Goal: Book appointment/travel/reservation

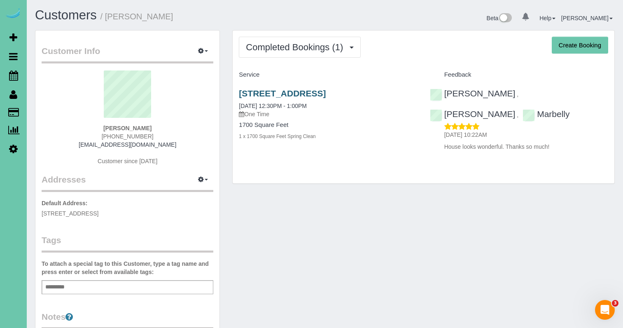
click at [290, 94] on link "2223 S 117th Circle, Omaha, NE 68144" at bounding box center [282, 93] width 87 height 9
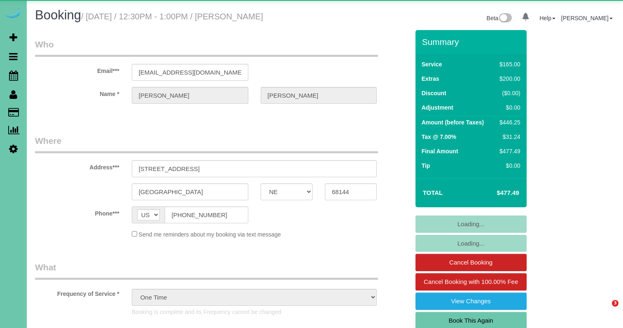
select select "NE"
select select "object:924"
select select "number:36"
select select "number:41"
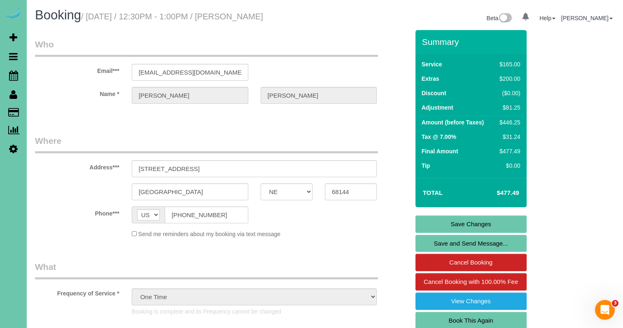
drag, startPoint x: 467, startPoint y: 318, endPoint x: 459, endPoint y: 313, distance: 9.3
click at [467, 317] on link "Book This Again" at bounding box center [471, 320] width 111 height 17
select select "NE"
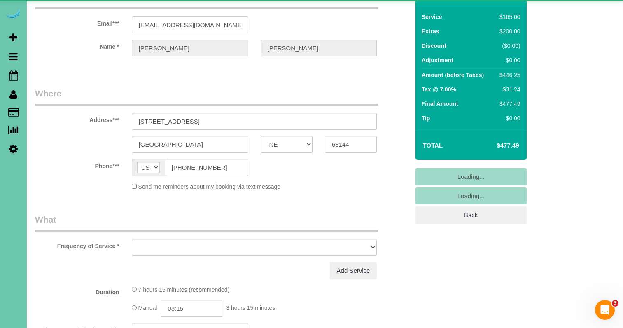
select select "object:1631"
select select "string:fspay-f8871dd6-ef4f-425f-a904-ad31b734b3b7"
select select "number:36"
select select "number:41"
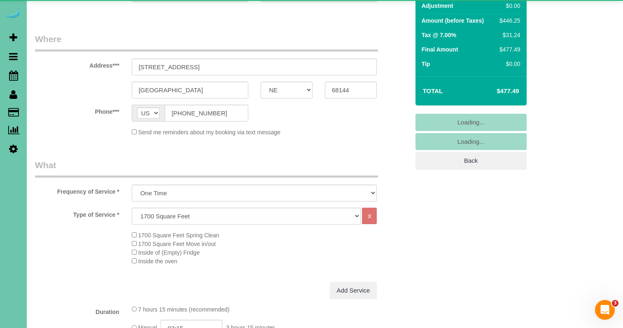
scroll to position [106, 0]
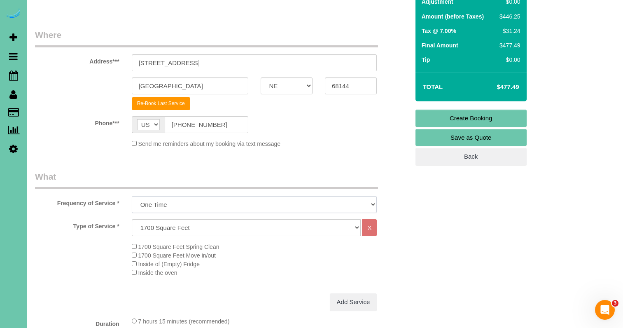
select select "object:1643"
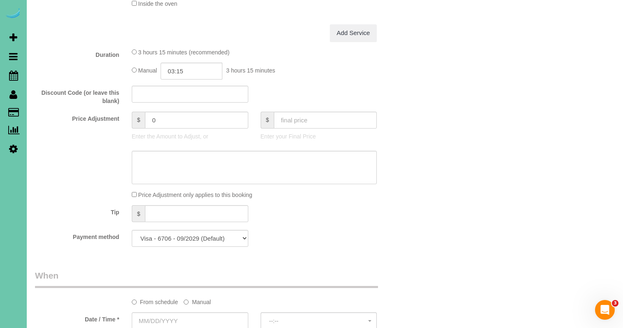
scroll to position [372, 0]
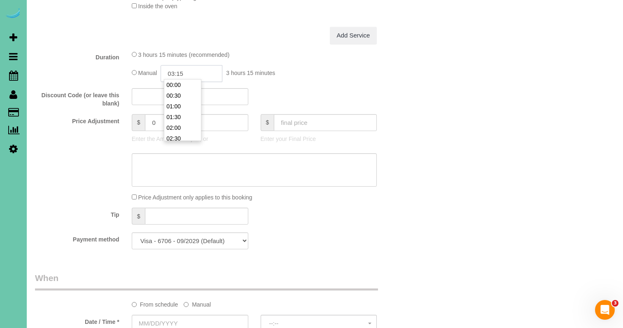
drag, startPoint x: 184, startPoint y: 71, endPoint x: 190, endPoint y: 72, distance: 5.8
click at [185, 71] on input "03:15" at bounding box center [192, 73] width 62 height 17
type input "03:45"
click at [54, 173] on div at bounding box center [222, 170] width 387 height 34
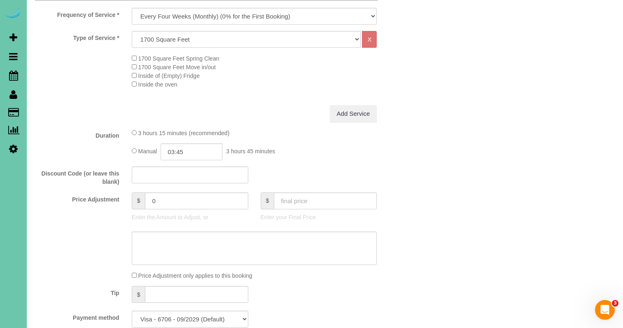
scroll to position [332, 0]
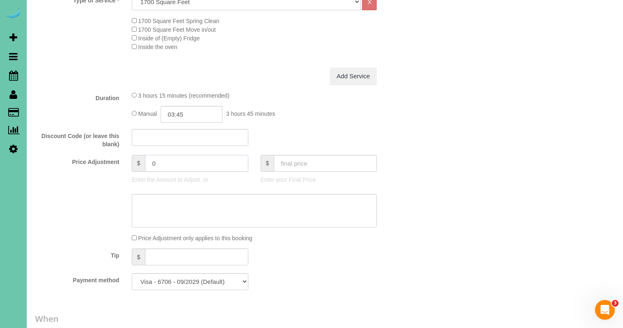
drag, startPoint x: 157, startPoint y: 158, endPoint x: 124, endPoint y: 150, distance: 33.9
click at [126, 150] on fieldset "What Frequency of Service * One Time Weekly (0% for the First Booking) Bi-Weekl…" at bounding box center [222, 121] width 374 height 352
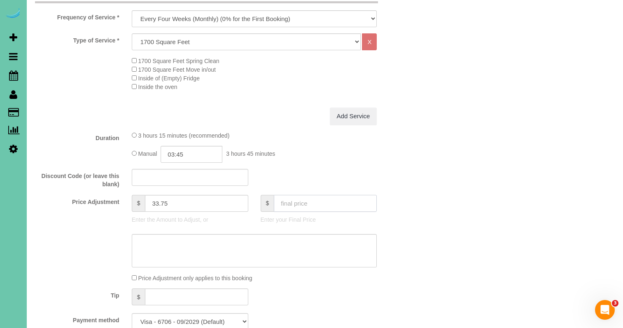
scroll to position [296, 0]
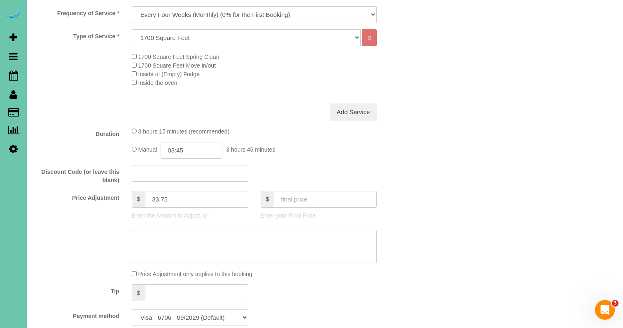
drag, startPoint x: 182, startPoint y: 258, endPoint x: 184, endPoint y: 279, distance: 20.7
click at [181, 258] on textarea at bounding box center [254, 247] width 245 height 34
drag, startPoint x: 189, startPoint y: 292, endPoint x: 105, endPoint y: 176, distance: 143.4
click at [189, 292] on input "text" at bounding box center [196, 292] width 103 height 17
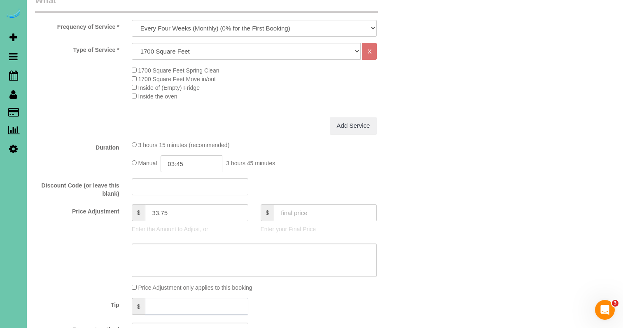
scroll to position [318, 0]
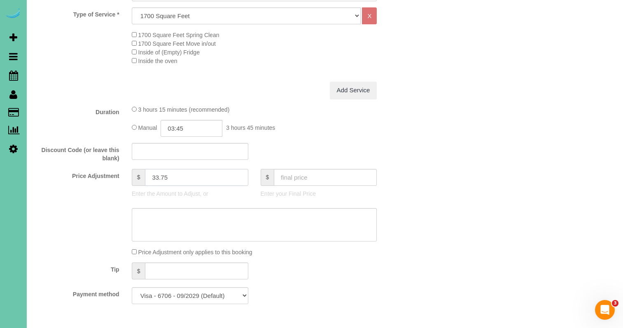
click at [180, 176] on input "33.75" at bounding box center [196, 177] width 103 height 17
type input "3"
type input "33.75"
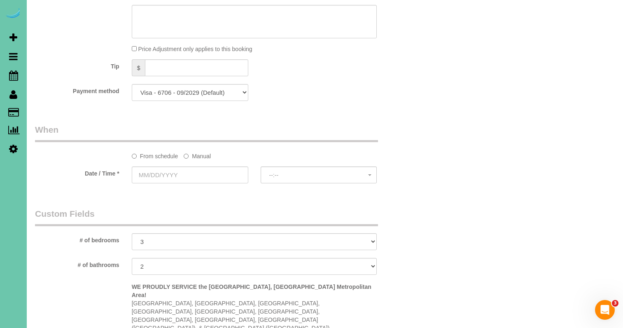
scroll to position [523, 0]
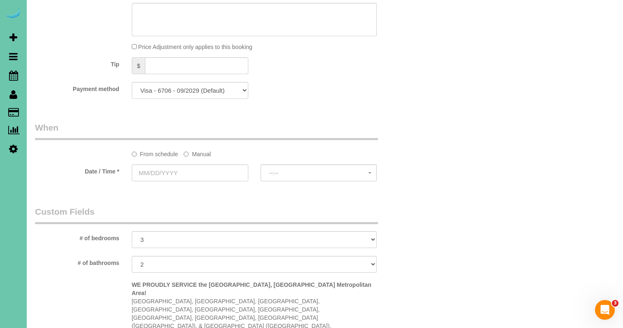
drag, startPoint x: 195, startPoint y: 150, endPoint x: 188, endPoint y: 159, distance: 11.5
click at [195, 150] on label "Manual" at bounding box center [197, 152] width 27 height 11
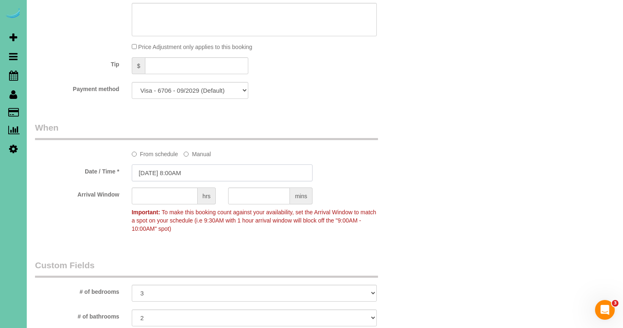
click at [184, 167] on input "[DATE] 8:00AM" at bounding box center [222, 172] width 181 height 17
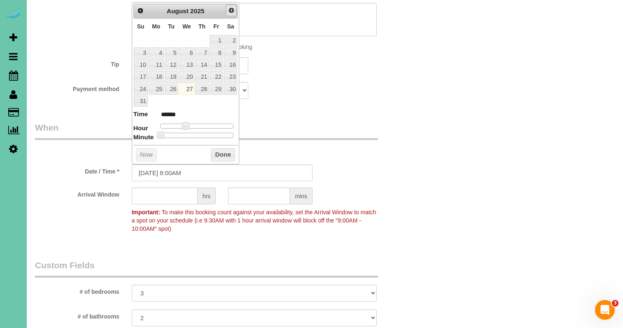
click at [232, 9] on span "Next" at bounding box center [231, 10] width 7 height 7
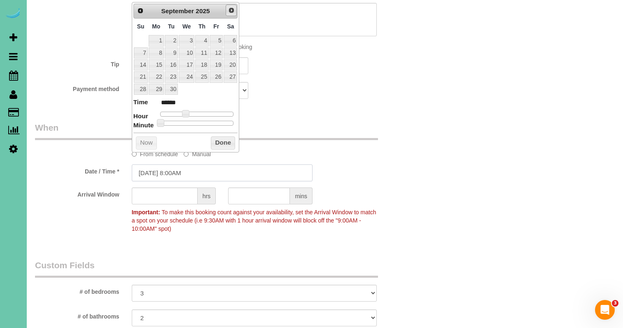
scroll to position [521, 0]
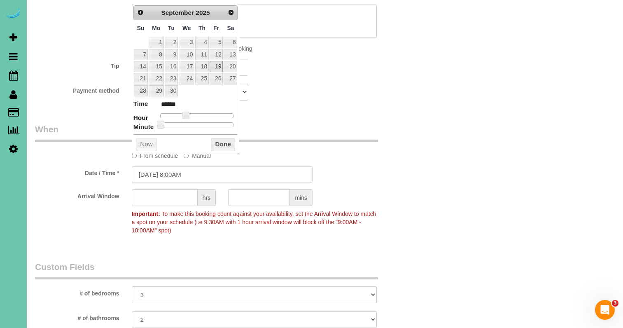
click at [216, 65] on link "19" at bounding box center [216, 66] width 13 height 11
type input "[DATE] 9:00AM"
type input "******"
type input "[DATE] 10:00AM"
type input "*******"
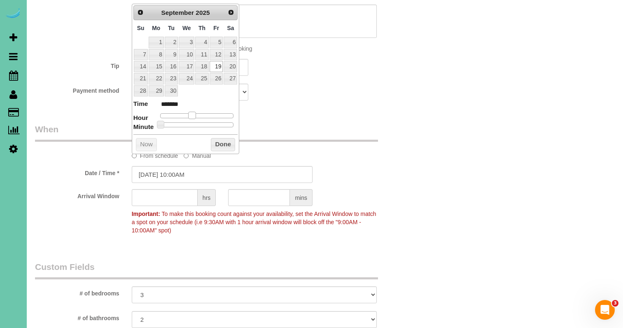
type input "[DATE] 11:00AM"
type input "*******"
type input "[DATE] 12:00PM"
type input "*******"
type input "[DATE] 11:00AM"
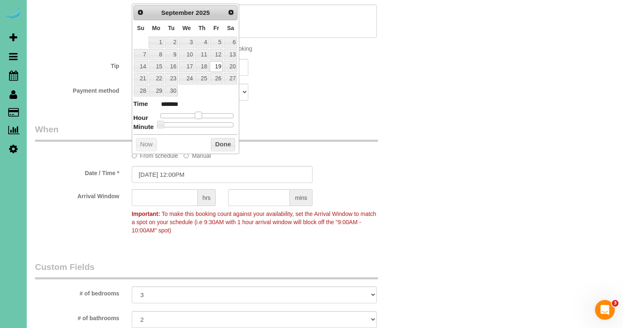
type input "*******"
drag, startPoint x: 191, startPoint y: 114, endPoint x: 197, endPoint y: 114, distance: 6.2
click at [197, 114] on span at bounding box center [198, 115] width 7 height 7
click at [220, 145] on button "Done" at bounding box center [223, 144] width 24 height 13
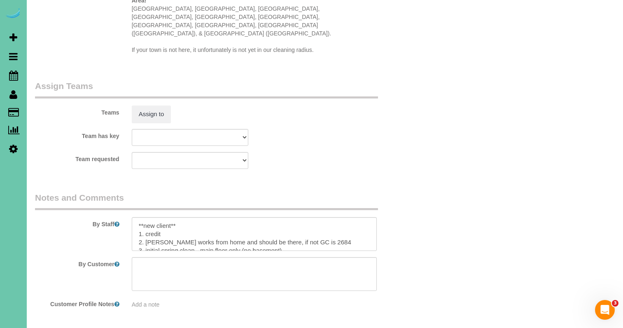
scroll to position [872, 0]
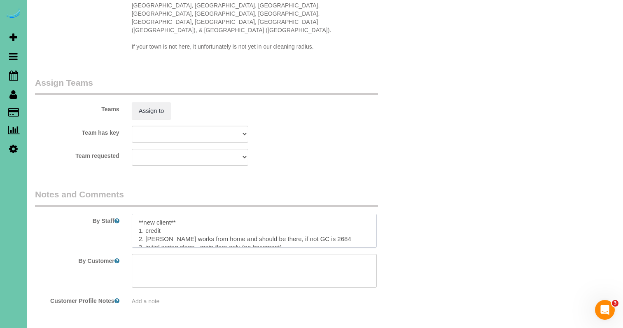
drag, startPoint x: 168, startPoint y: 194, endPoint x: 94, endPoint y: 179, distance: 76.3
click at [94, 188] on div "By Staff" at bounding box center [222, 217] width 387 height 59
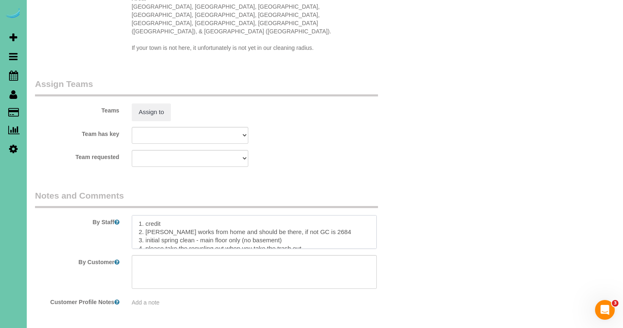
drag, startPoint x: 195, startPoint y: 210, endPoint x: 148, endPoint y: 211, distance: 47.0
click at [144, 215] on textarea at bounding box center [254, 232] width 245 height 34
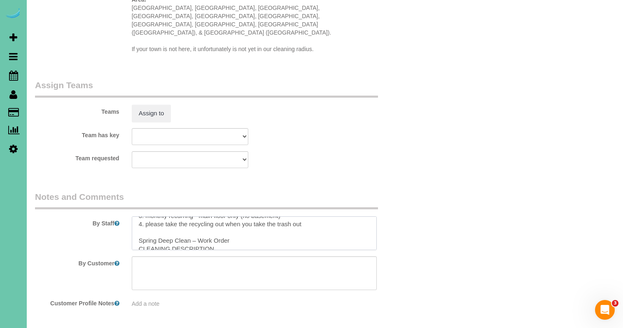
scroll to position [25, 0]
drag, startPoint x: 139, startPoint y: 209, endPoint x: 175, endPoint y: 264, distance: 65.9
click at [175, 264] on sui-booking-comments "By Staff By Customer Customer Profile Notes Add a note" at bounding box center [222, 249] width 374 height 117
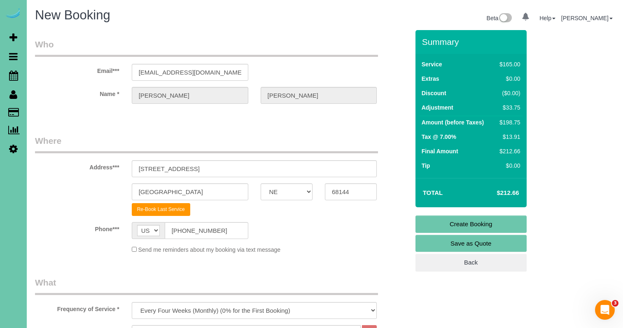
scroll to position [0, 0]
type textarea "1. credit 2. [PERSON_NAME] works from home and should be there, if not GC is 26…"
click at [452, 224] on link "Create Booking" at bounding box center [471, 223] width 111 height 17
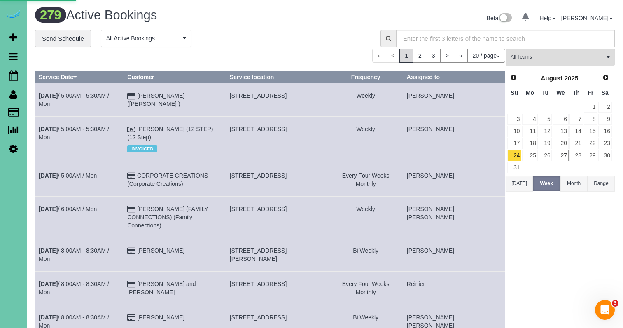
select select "NE"
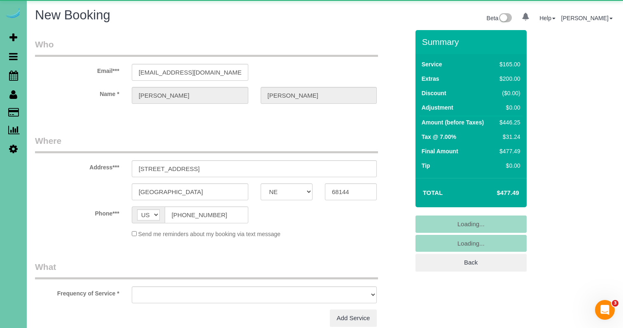
select select "object:2975"
select select "string:fspay-f8871dd6-ef4f-425f-a904-ad31b734b3b7"
select select "number:36"
select select "number:41"
select select "object:2984"
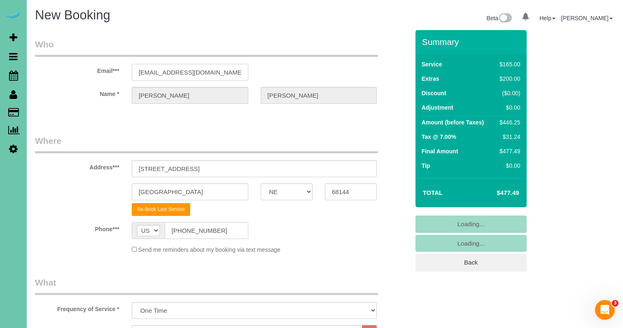
drag, startPoint x: 209, startPoint y: 72, endPoint x: 85, endPoint y: 67, distance: 124.5
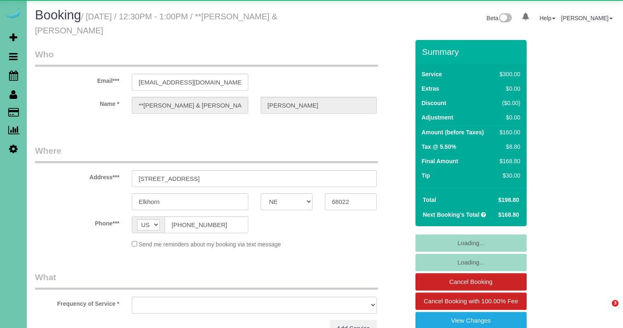
select select "NE"
select select "string:fspay-ad218fc8-3267-4be8-a846-cfd3e1e66f08"
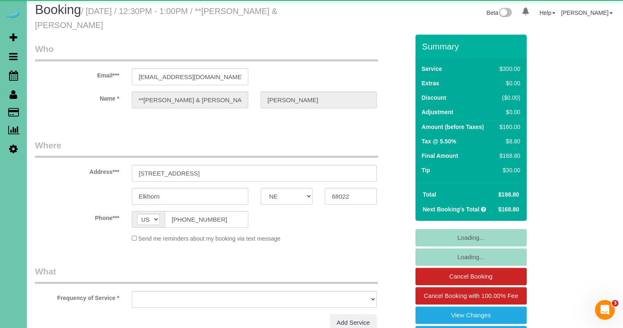
select select "object:848"
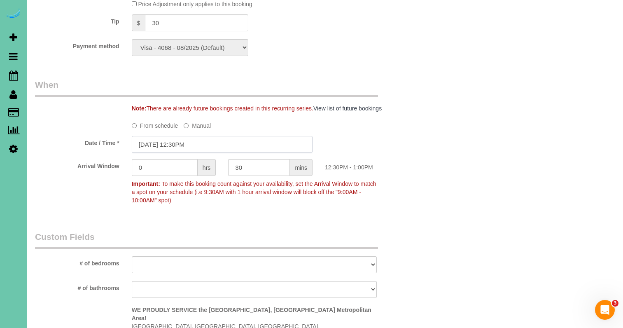
click at [215, 142] on input "08/27/2025 12:30PM" at bounding box center [222, 144] width 181 height 17
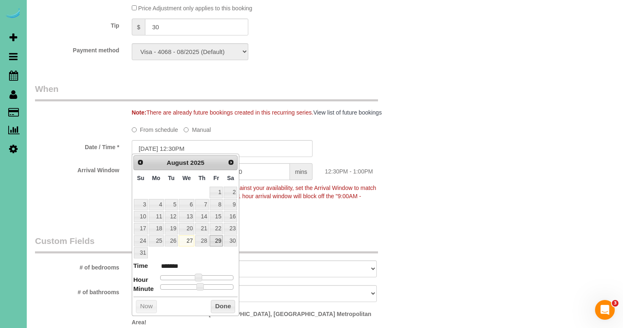
scroll to position [556, 0]
click at [219, 235] on link "29" at bounding box center [216, 240] width 13 height 11
type input "08/29/2025 12:30PM"
drag, startPoint x: 227, startPoint y: 300, endPoint x: 230, endPoint y: 296, distance: 4.5
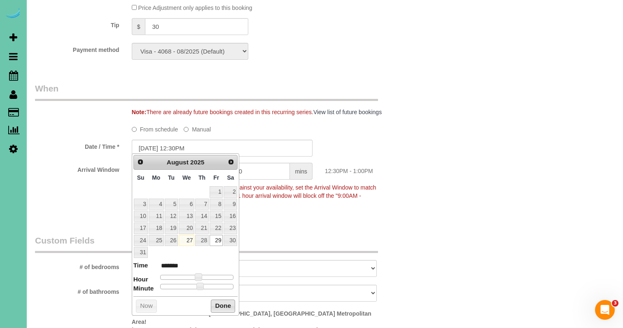
click at [227, 300] on button "Done" at bounding box center [223, 305] width 24 height 13
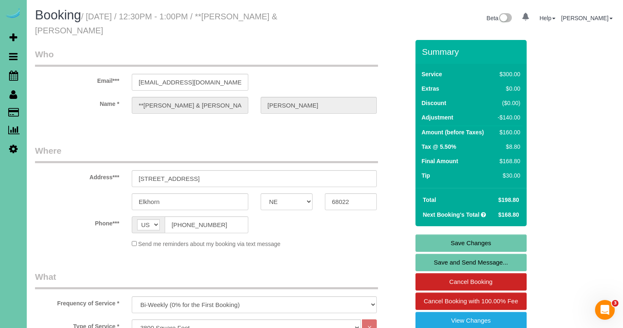
scroll to position [0, 0]
click at [423, 242] on link "Save Changes" at bounding box center [471, 242] width 111 height 17
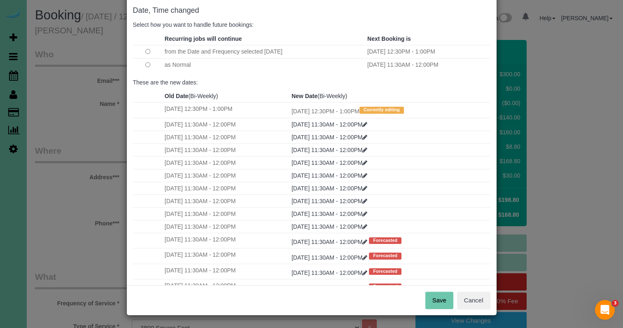
scroll to position [41, 0]
click at [440, 301] on button "Save" at bounding box center [440, 300] width 28 height 17
